Goal: Information Seeking & Learning: Learn about a topic

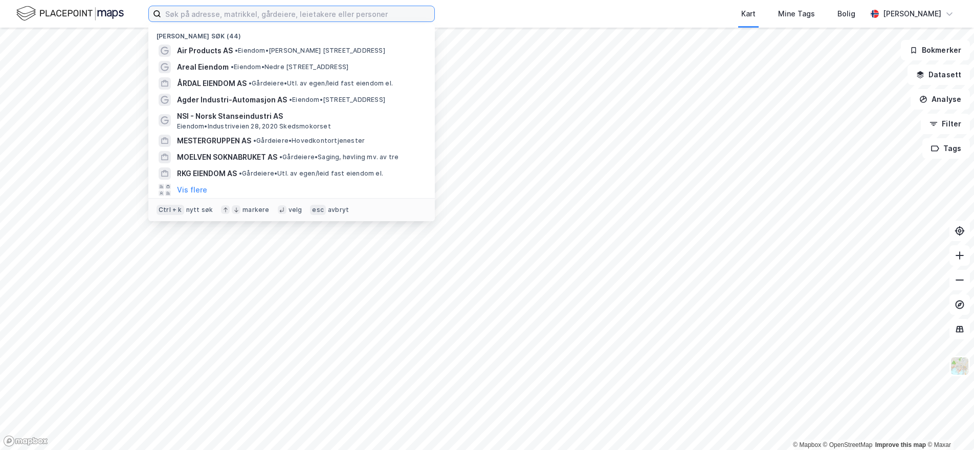
click at [282, 11] on input at bounding box center [297, 13] width 273 height 15
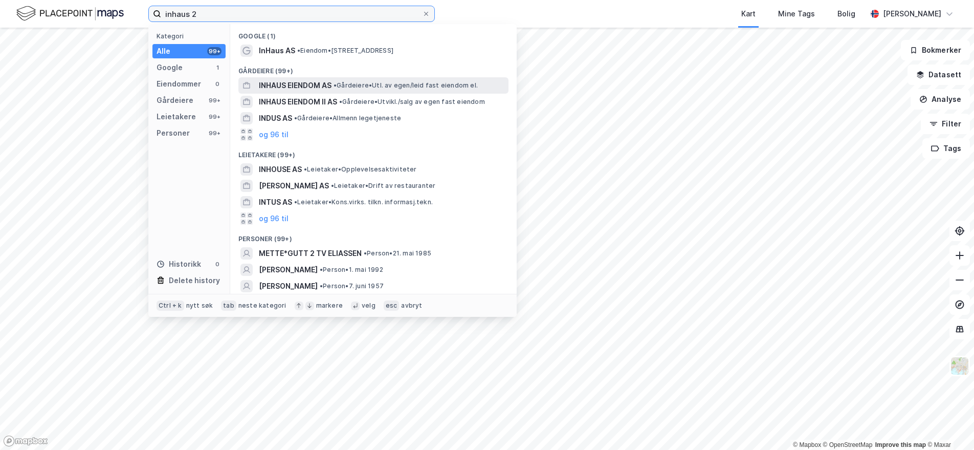
type input "inhaus 2"
click at [327, 87] on span "INHAUS EIENDOM AS" at bounding box center [295, 85] width 73 height 12
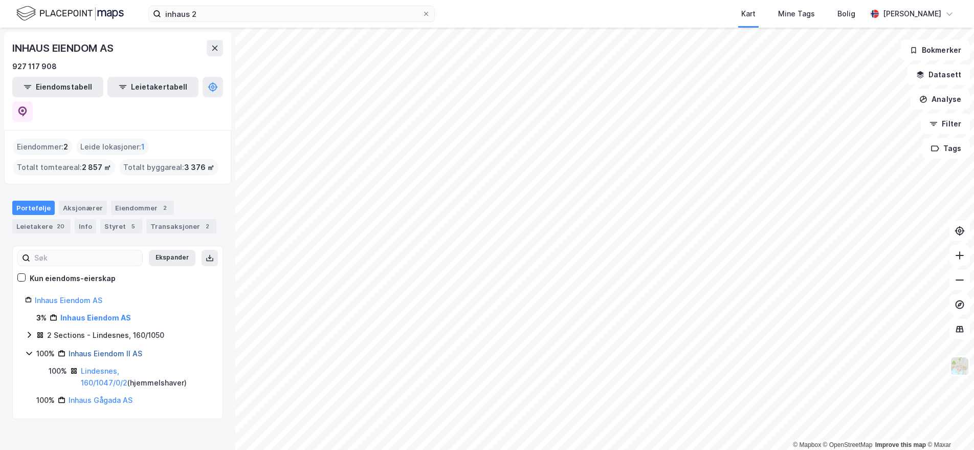
click at [92, 349] on link "Inhaus Eiendom II AS" at bounding box center [106, 353] width 74 height 9
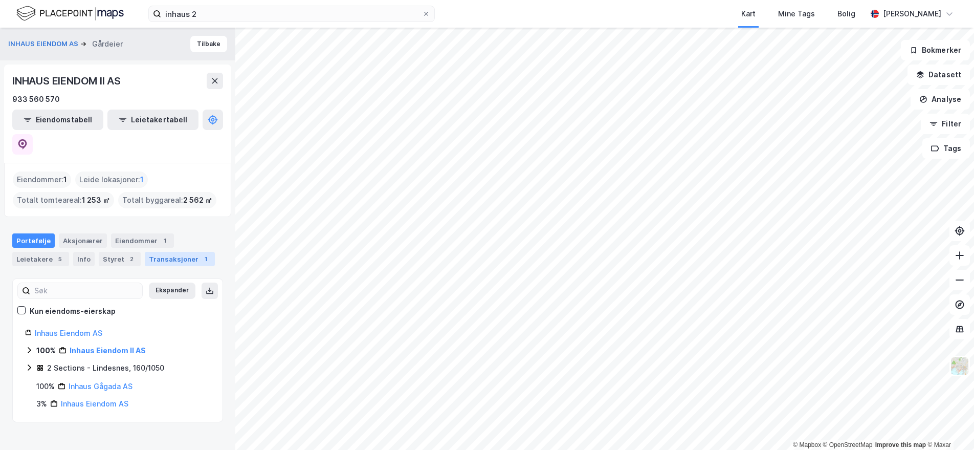
click at [158, 252] on div "Transaksjoner 1" at bounding box center [180, 259] width 70 height 14
